Goal: Task Accomplishment & Management: Complete application form

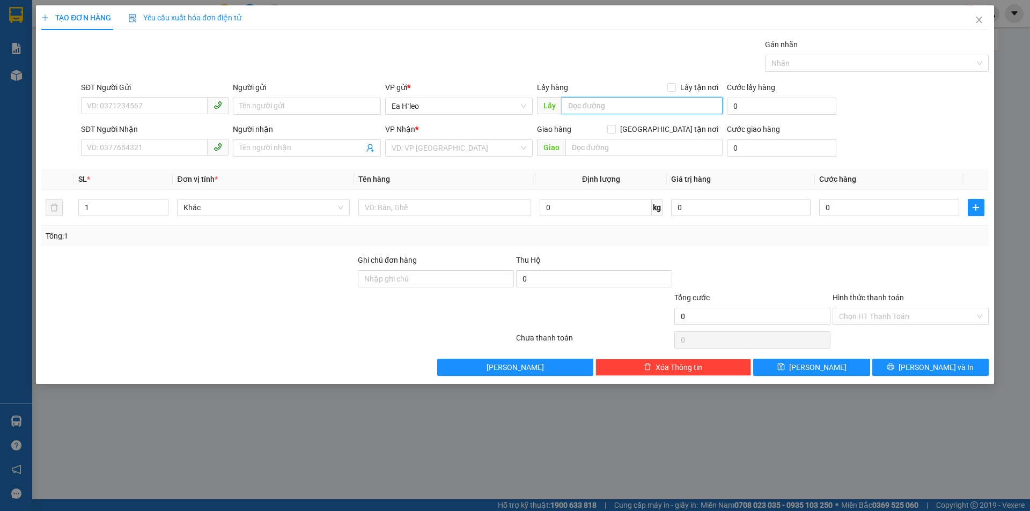
click at [635, 107] on input "text" at bounding box center [642, 105] width 161 height 17
type input "ngã ba 67"
click at [439, 150] on input "search" at bounding box center [455, 148] width 127 height 16
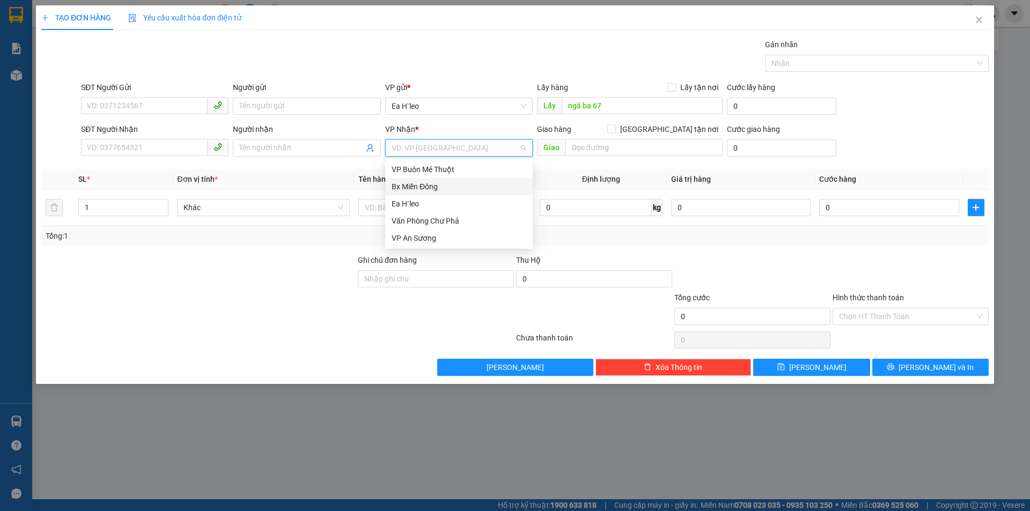
click at [440, 186] on div "Bx Miền Đông" at bounding box center [459, 187] width 135 height 12
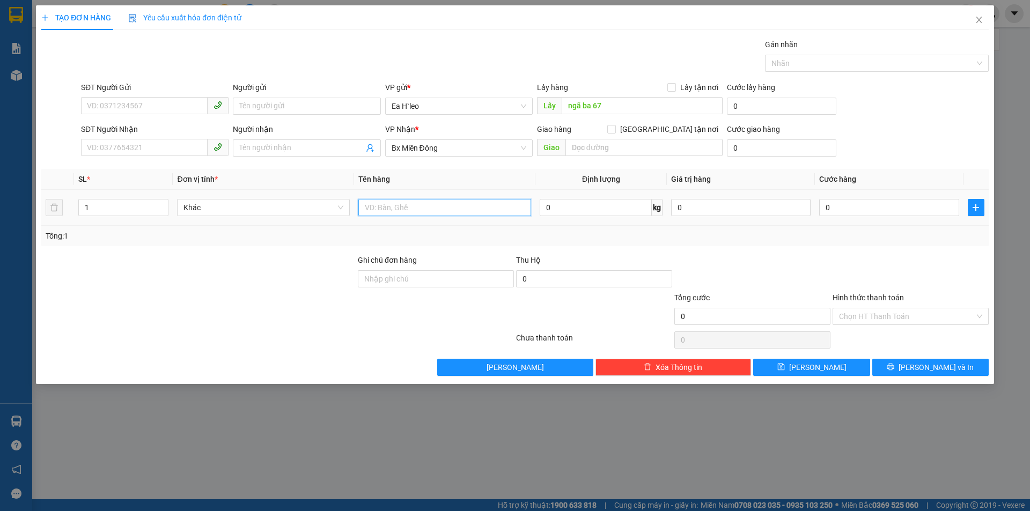
click at [412, 200] on input "text" at bounding box center [444, 207] width 173 height 17
type input "1 THÙNG"
click at [105, 104] on input "SĐT Người Gửi" at bounding box center [144, 105] width 127 height 17
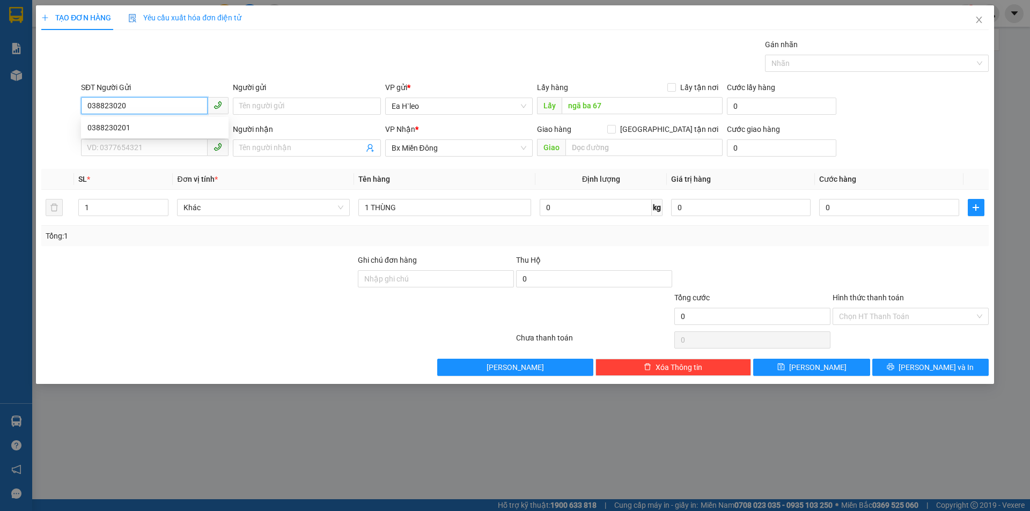
type input "0388230201"
click at [116, 126] on div "0388230201" at bounding box center [154, 128] width 135 height 12
type input "Km 67"
click at [102, 106] on input "0388230201" at bounding box center [144, 105] width 127 height 17
click at [115, 105] on input "0388230201" at bounding box center [144, 105] width 127 height 17
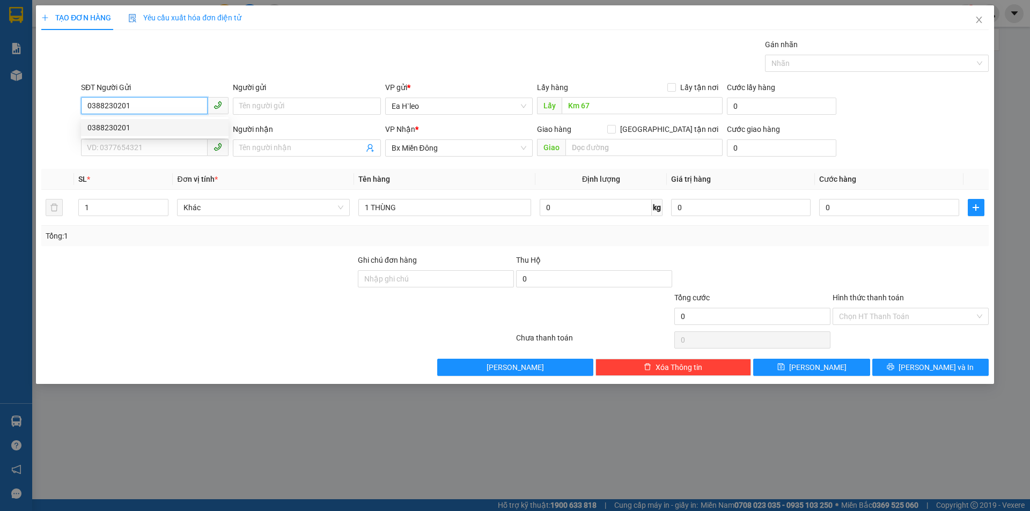
click at [142, 106] on input "0388230201" at bounding box center [144, 105] width 127 height 17
type input "0388230201"
click at [816, 363] on span "[PERSON_NAME]" at bounding box center [817, 368] width 57 height 12
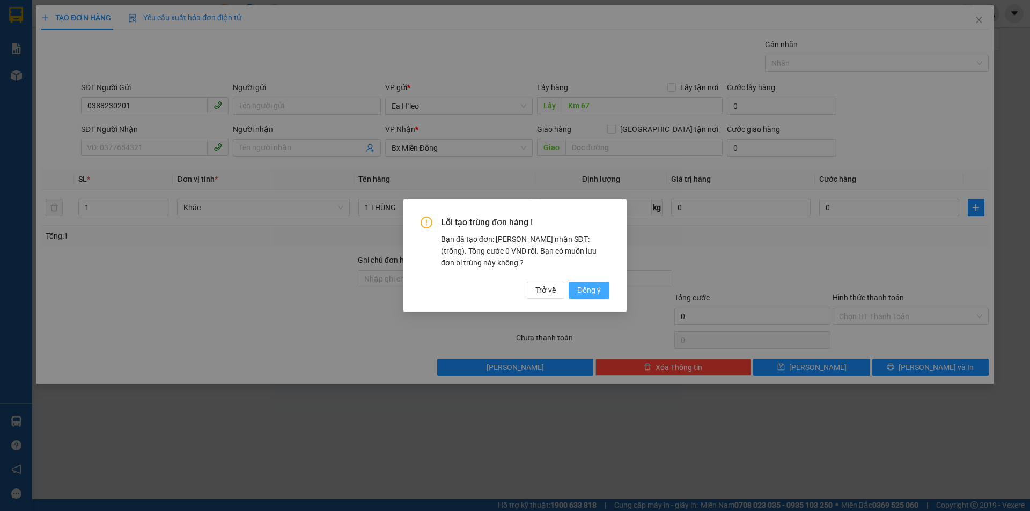
click at [596, 289] on span "Đồng ý" at bounding box center [589, 290] width 24 height 12
